Goal: Find specific page/section

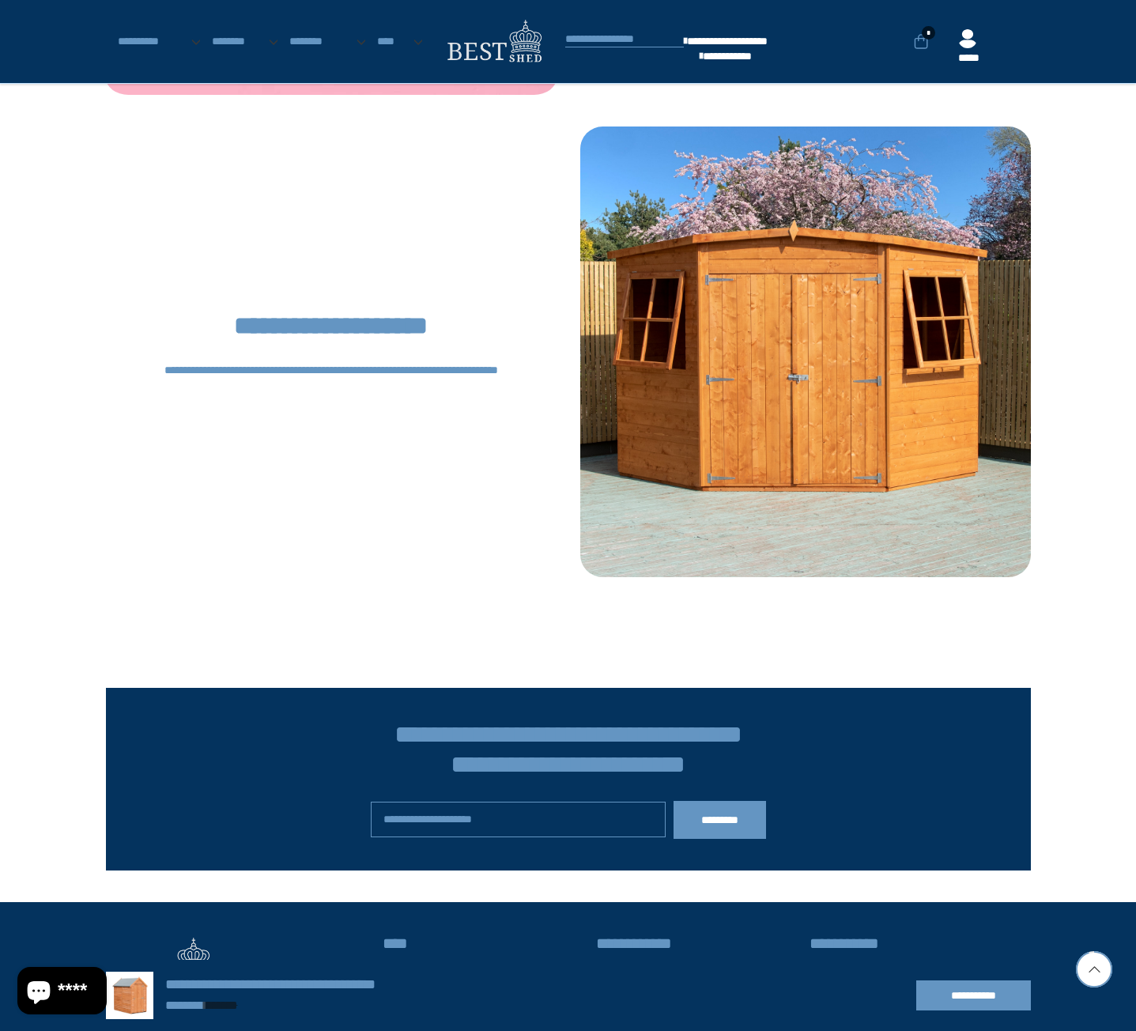
scroll to position [4114, 0]
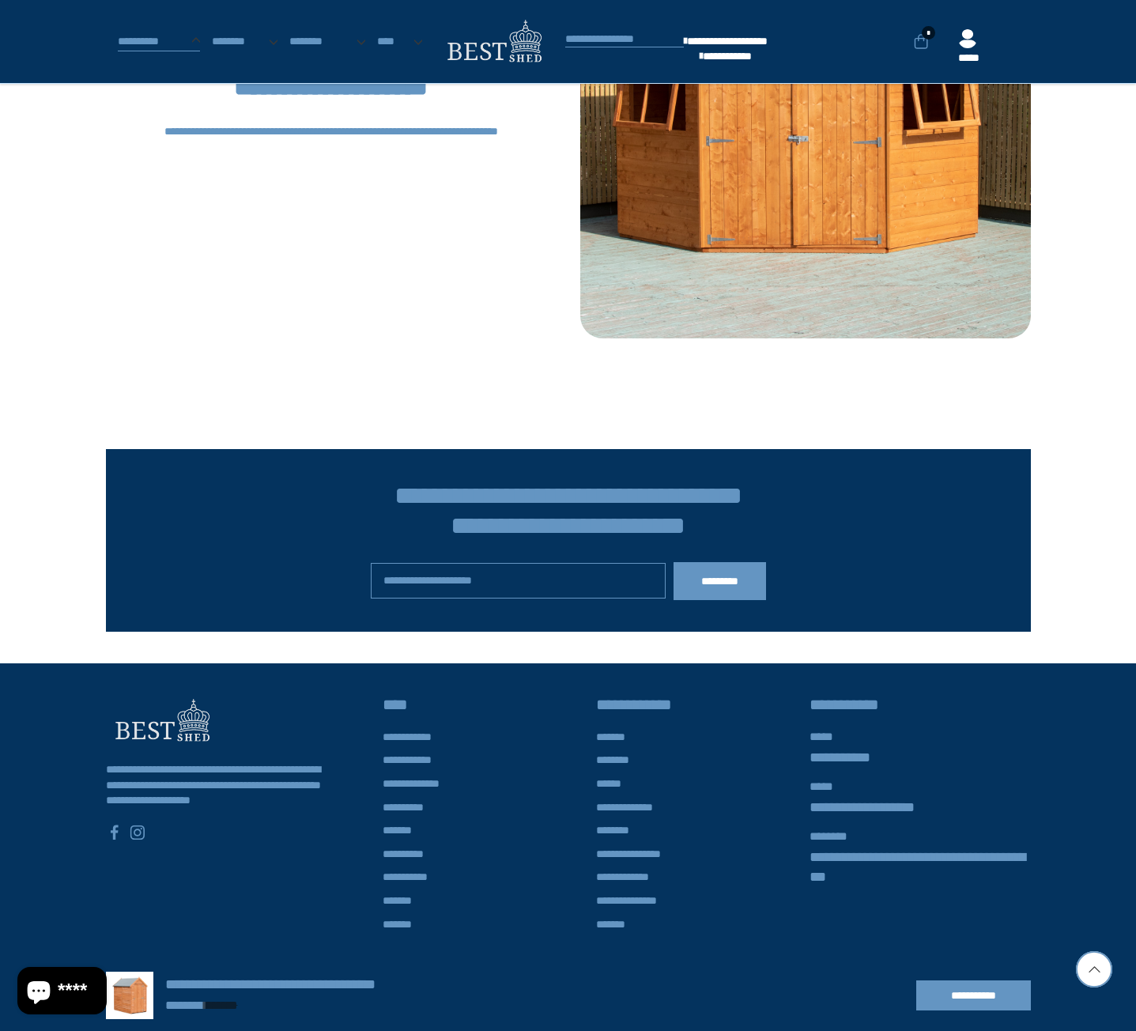
click at [166, 46] on link "**********" at bounding box center [159, 42] width 83 height 16
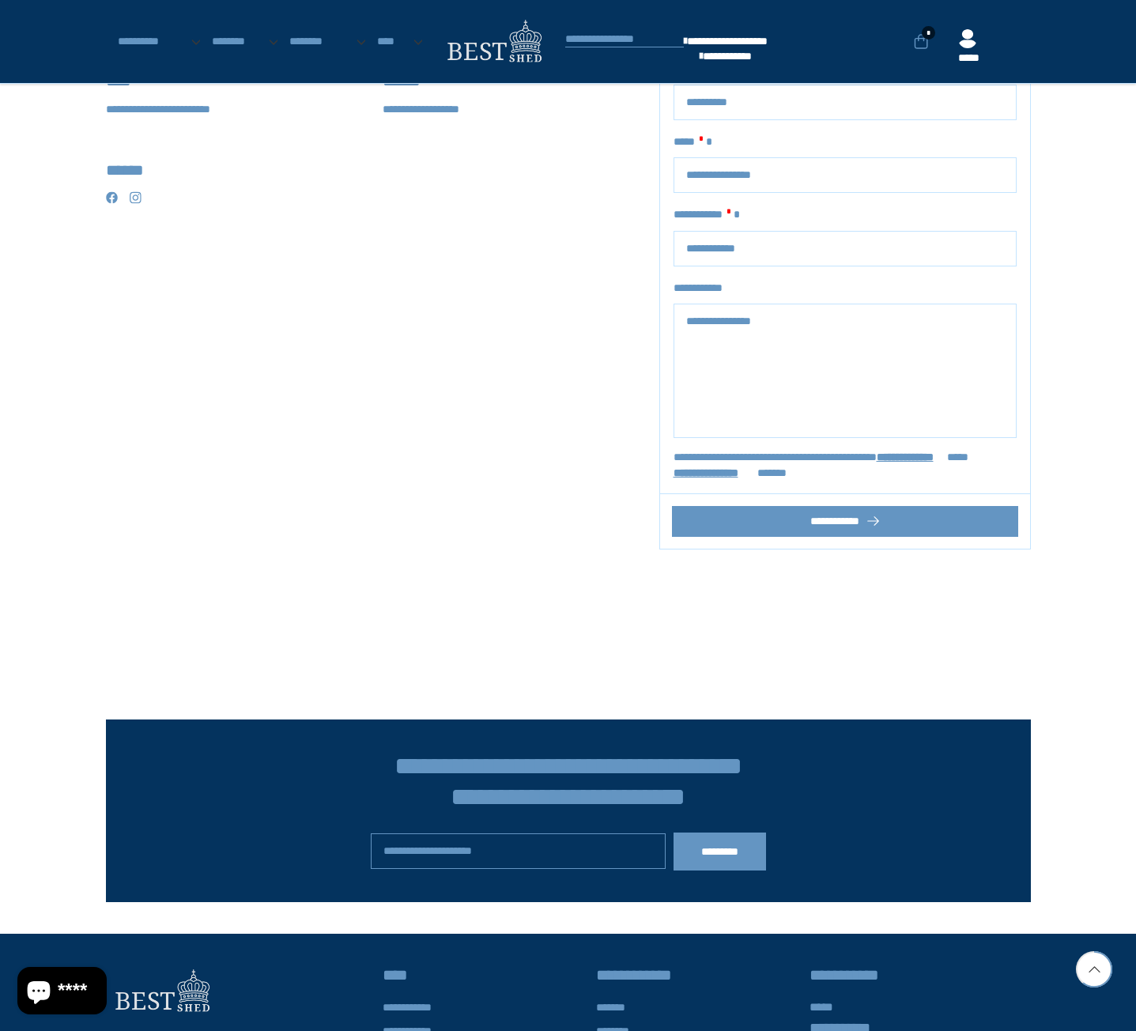
scroll to position [395, 0]
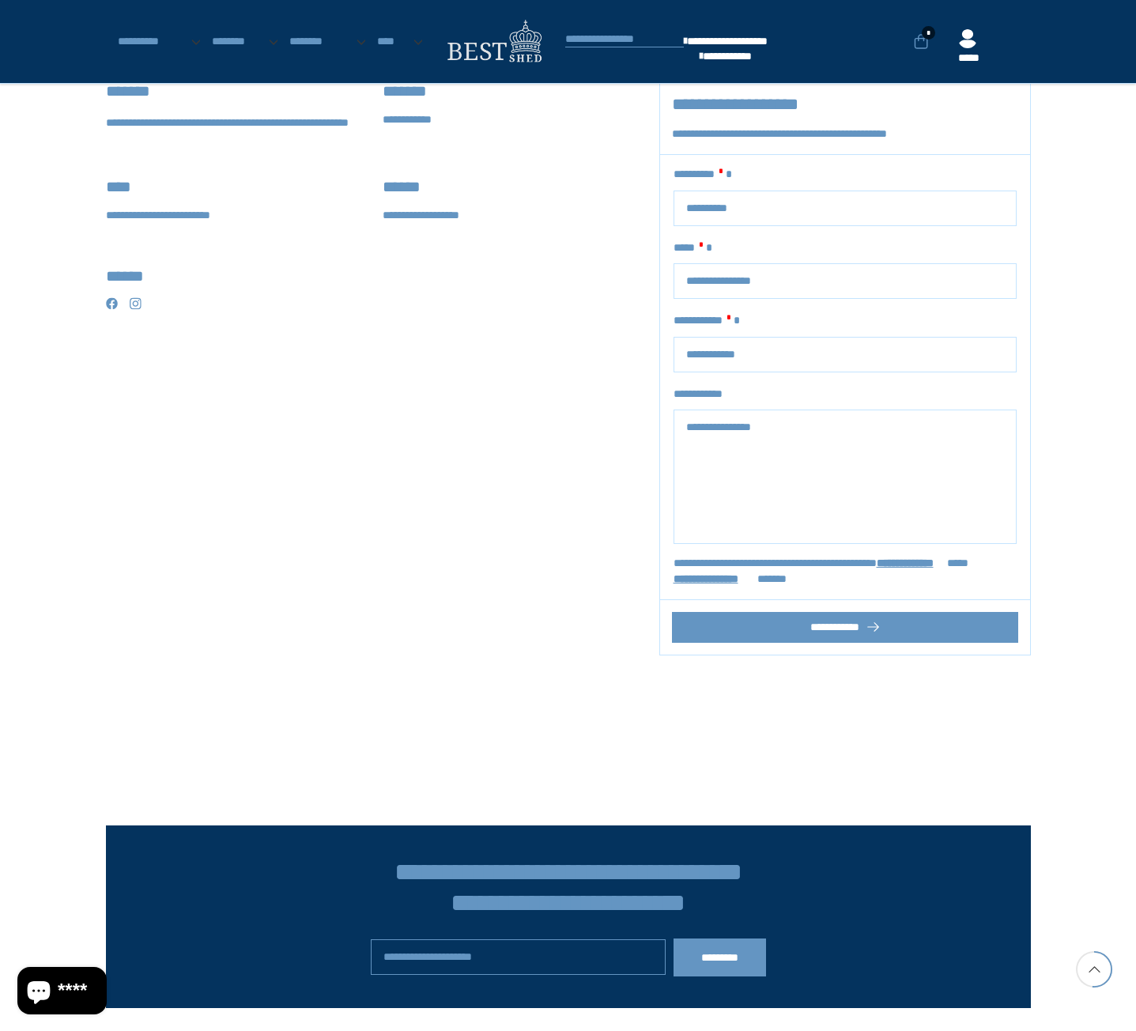
click at [107, 301] on icon at bounding box center [112, 304] width 12 height 12
